Goal: Task Accomplishment & Management: Use online tool/utility

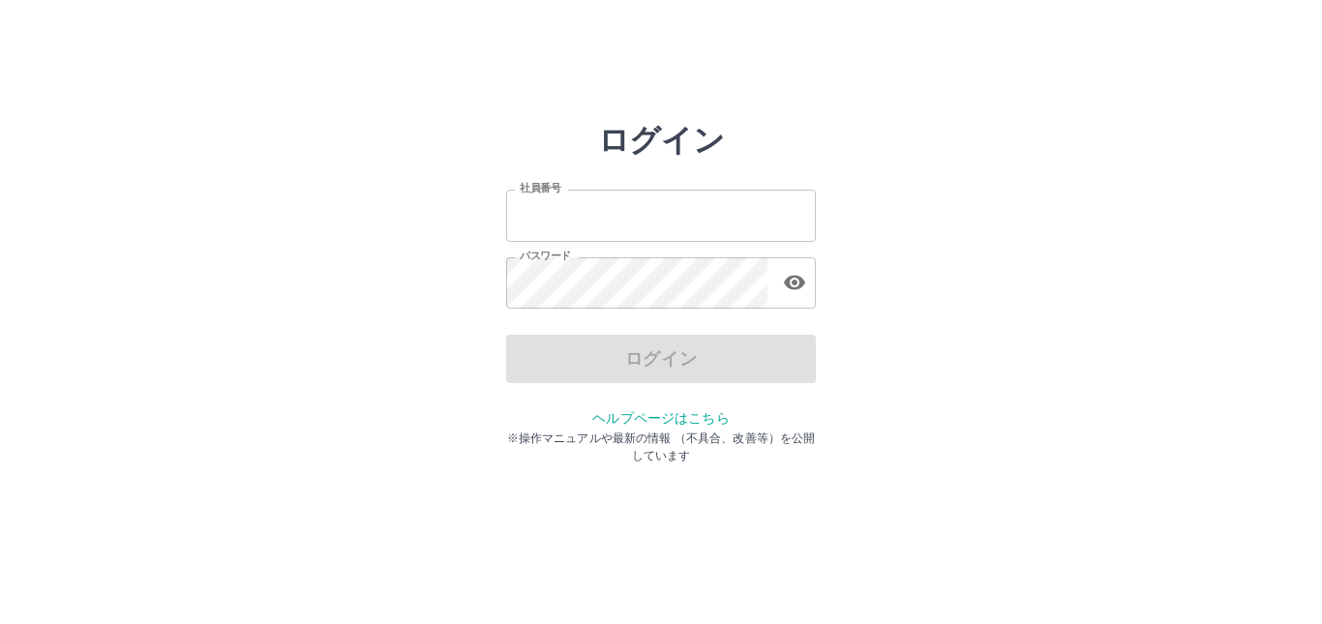
type input "*******"
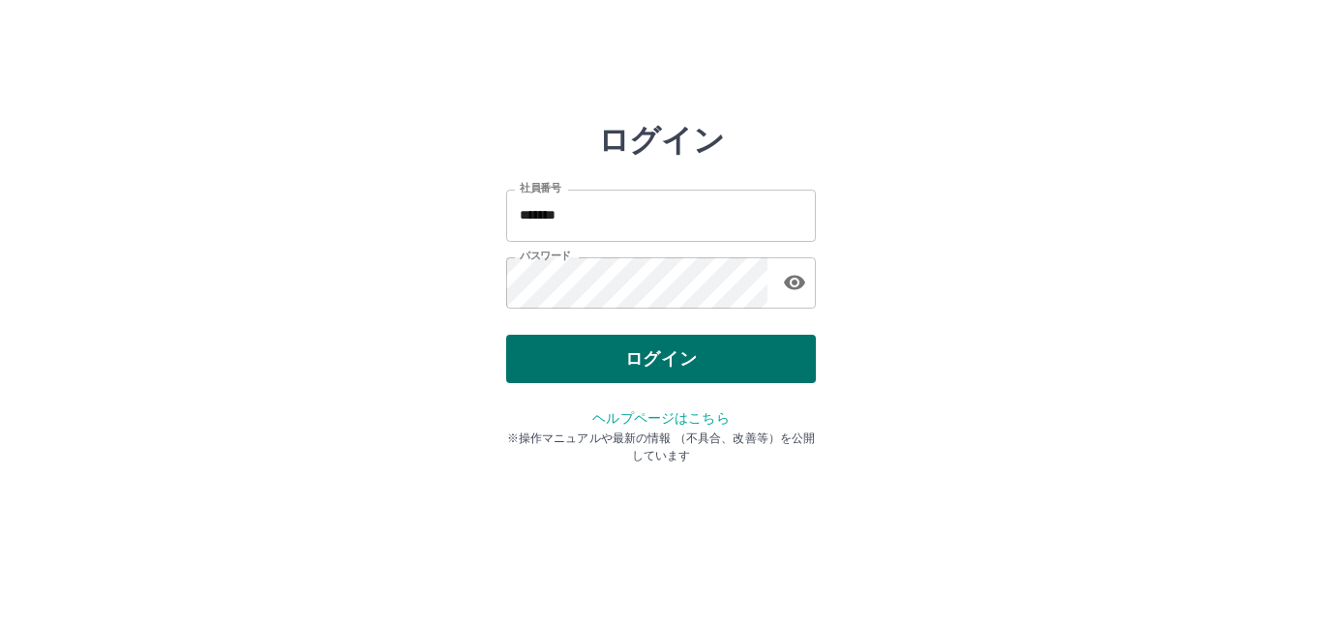
click at [662, 358] on div "ログイン" at bounding box center [661, 359] width 310 height 48
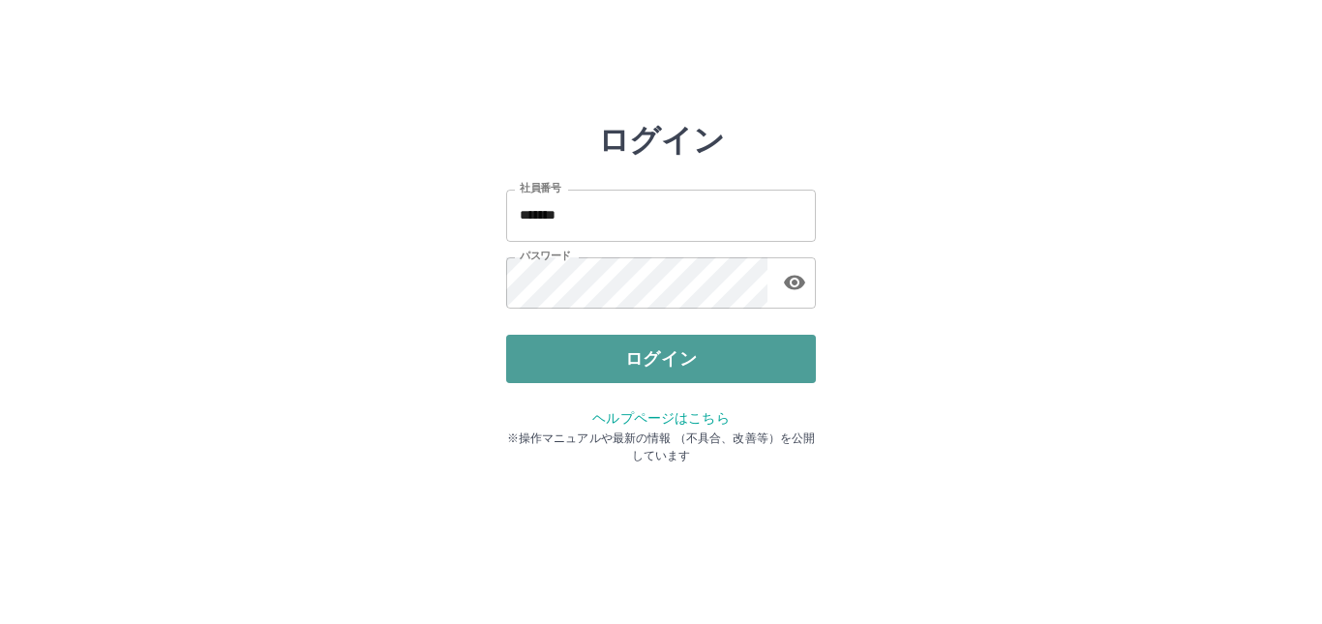
click at [644, 369] on button "ログイン" at bounding box center [661, 359] width 310 height 48
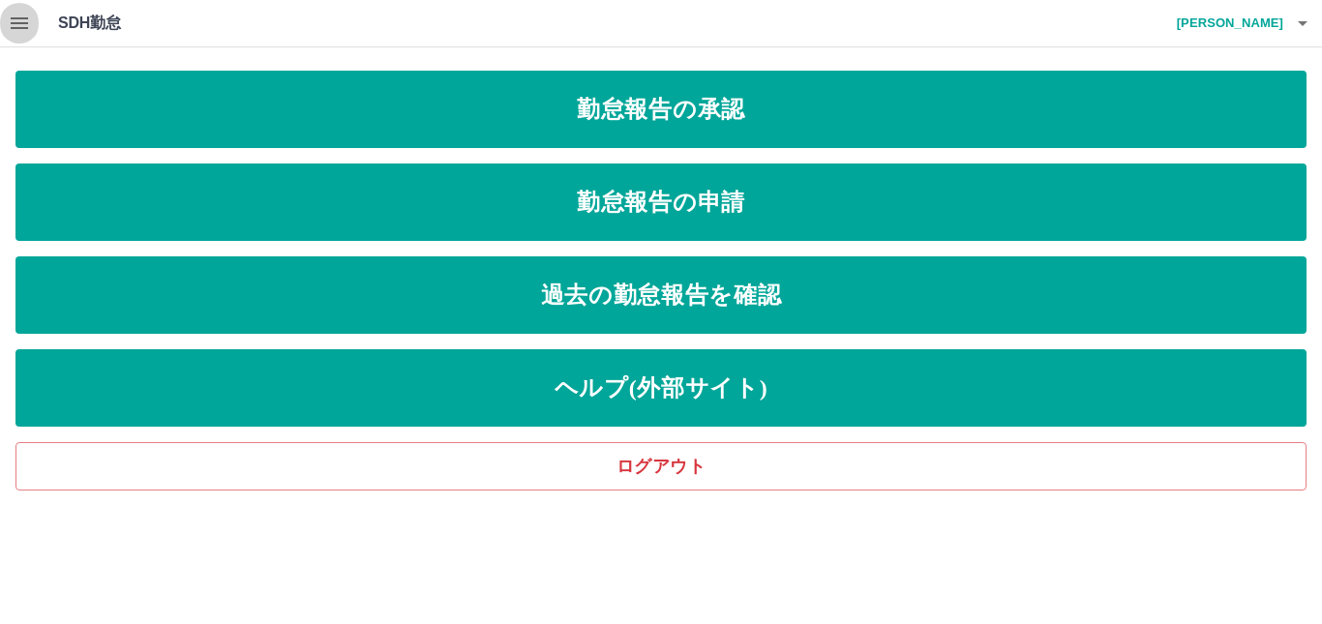
click at [9, 24] on icon "button" at bounding box center [19, 23] width 23 height 23
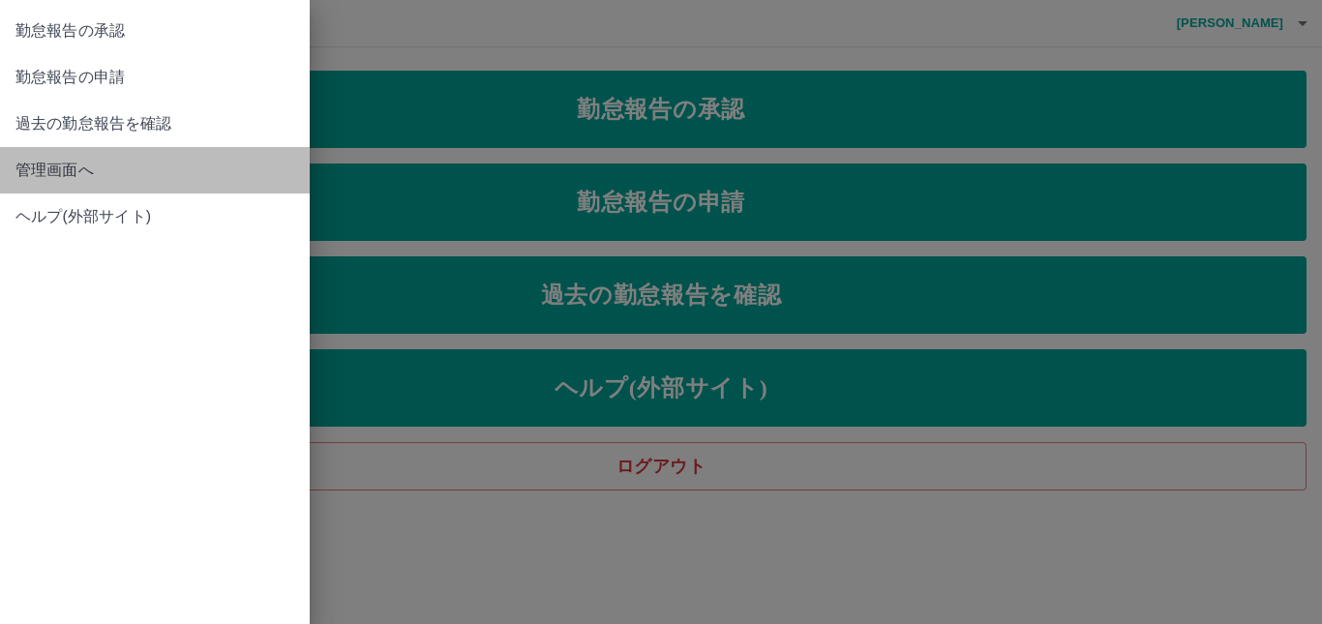
click at [58, 164] on span "管理画面へ" at bounding box center [154, 170] width 279 height 23
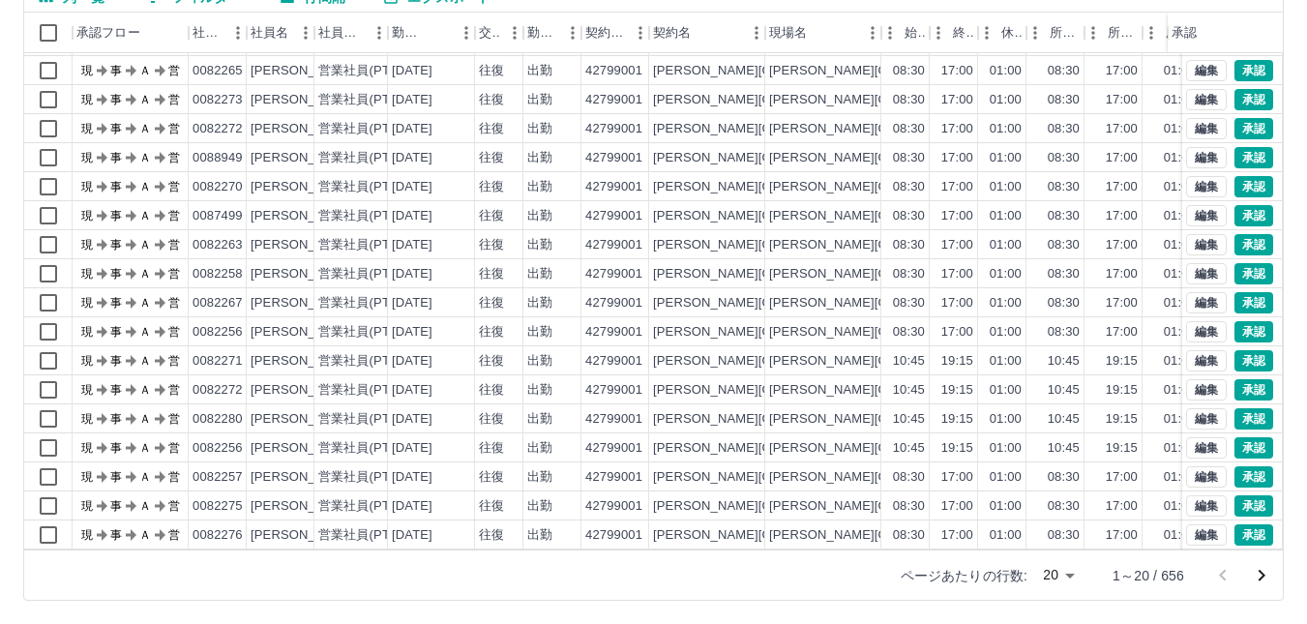
scroll to position [99, 0]
click at [1266, 577] on icon "次のページへ" at bounding box center [1261, 575] width 23 height 23
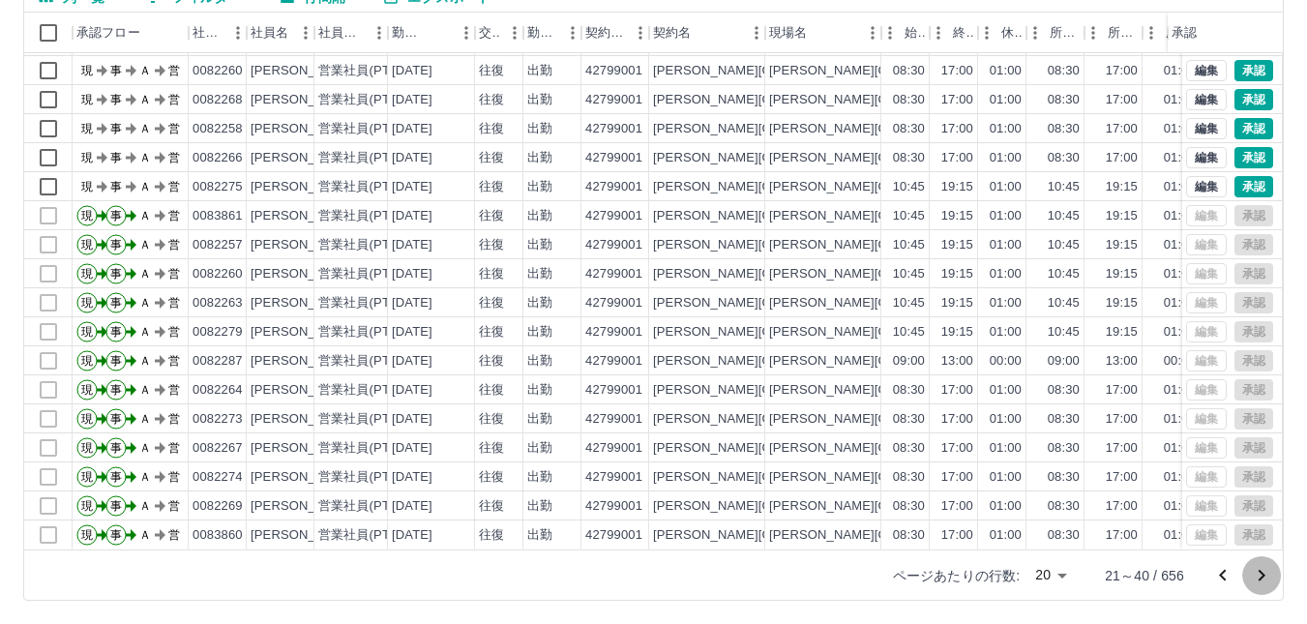
click at [1261, 569] on icon "次のページへ" at bounding box center [1261, 575] width 23 height 23
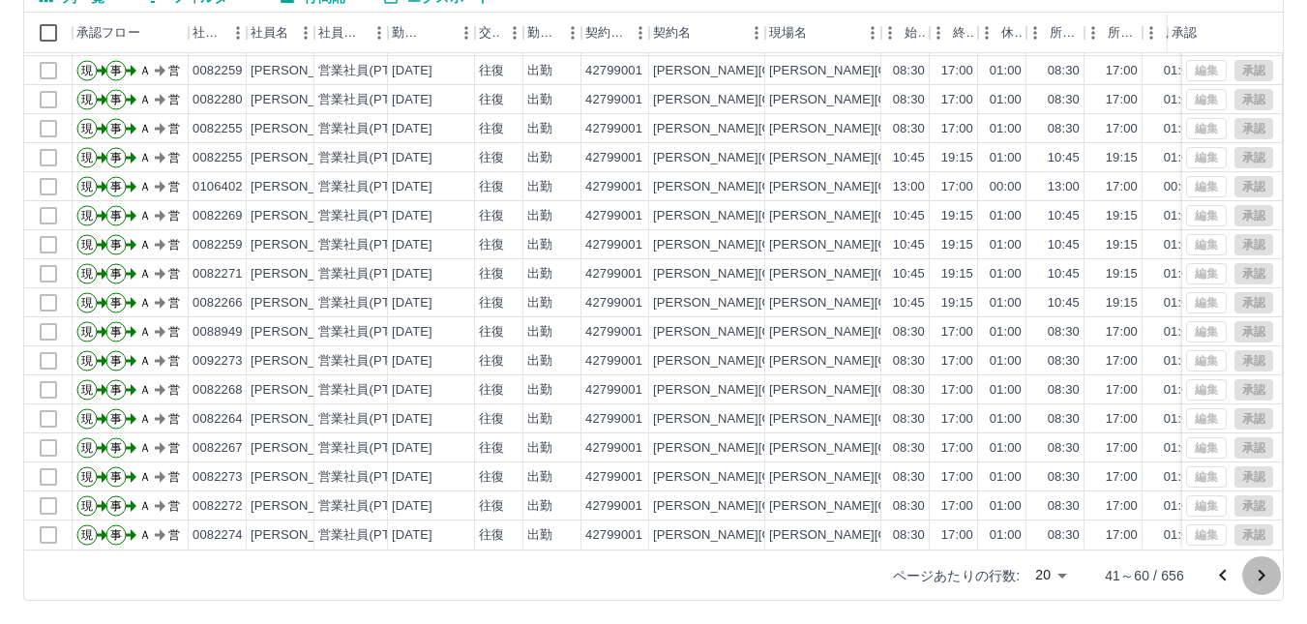
click at [1258, 575] on icon "次のページへ" at bounding box center [1261, 575] width 23 height 23
